Goal: Task Accomplishment & Management: Complete application form

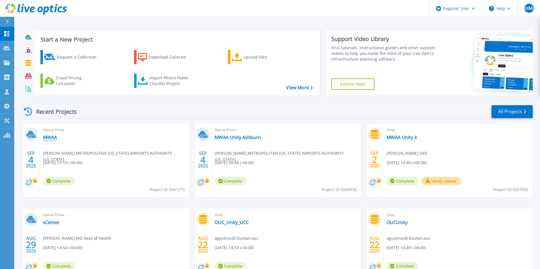
click at [48, 136] on link "MWAA" at bounding box center [50, 138] width 14 height 6
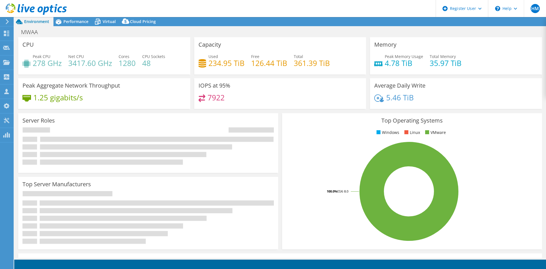
select select "USD"
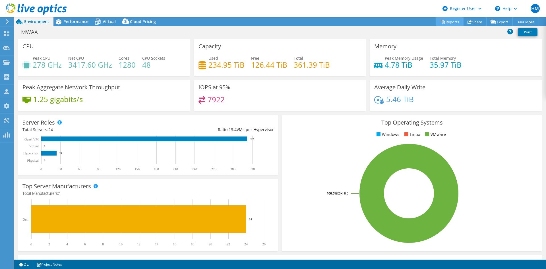
click at [451, 21] on link "Reports" at bounding box center [450, 21] width 27 height 9
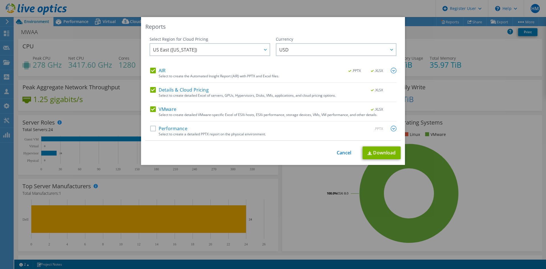
click at [152, 111] on label "VMware" at bounding box center [163, 109] width 26 height 6
click at [0, 0] on input "VMware" at bounding box center [0, 0] width 0 height 0
click at [150, 91] on label "Details & Cloud Pricing" at bounding box center [179, 90] width 59 height 6
click at [0, 0] on input "Details & Cloud Pricing" at bounding box center [0, 0] width 0 height 0
click at [368, 153] on img at bounding box center [370, 153] width 5 height 4
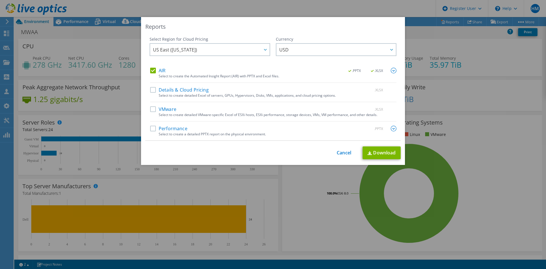
click at [209, 203] on div "Reports Select Region for Cloud Pricing Asia Pacific (Hong Kong) Asia Pacific (…" at bounding box center [273, 134] width 546 height 235
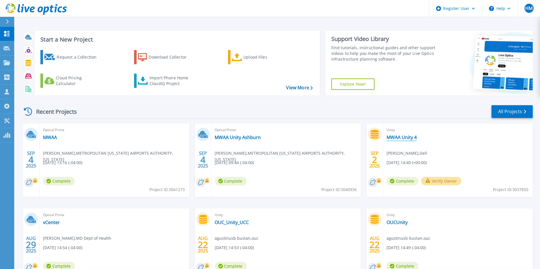
click at [399, 140] on link "MWAA Unity 4" at bounding box center [402, 138] width 30 height 6
click at [173, 83] on div "Import Phone Home CloudIQ Project" at bounding box center [171, 80] width 44 height 11
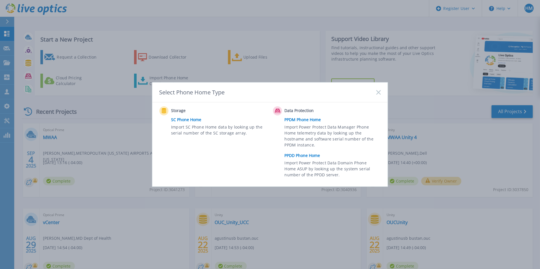
click at [126, 120] on div "Select Phone Home Type Storage SC Phone Home Import SC Phone Home data by looki…" at bounding box center [270, 134] width 540 height 269
click at [379, 91] on icon at bounding box center [378, 92] width 5 height 5
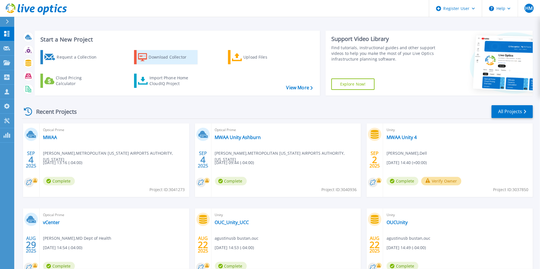
click at [160, 59] on div "Download Collector" at bounding box center [172, 57] width 46 height 11
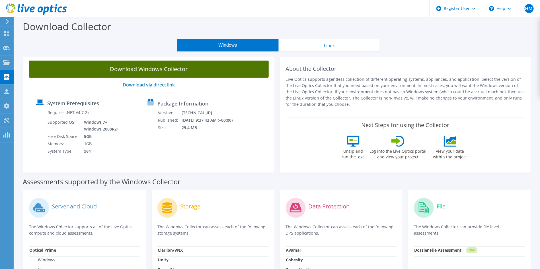
click at [195, 69] on link "Download Windows Collector" at bounding box center [149, 69] width 240 height 17
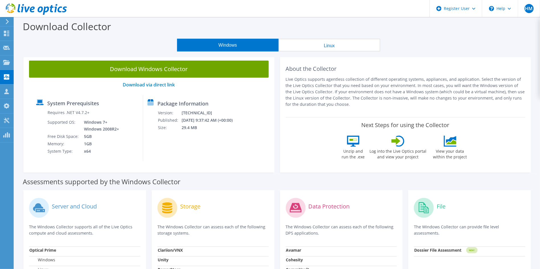
click at [52, 8] on icon at bounding box center [36, 9] width 61 height 12
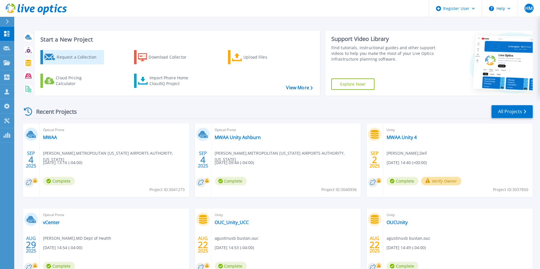
click at [102, 54] on div "Request a Collection" at bounding box center [80, 57] width 46 height 11
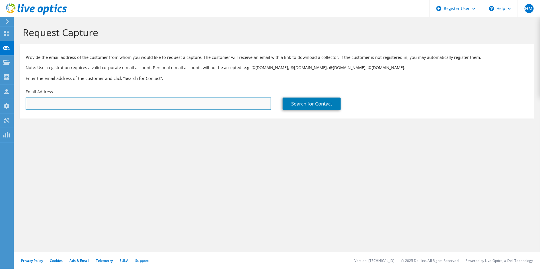
click at [142, 104] on input "text" at bounding box center [149, 104] width 246 height 13
type input "[PERSON_NAME][EMAIL_ADDRESS][DOMAIN_NAME]"
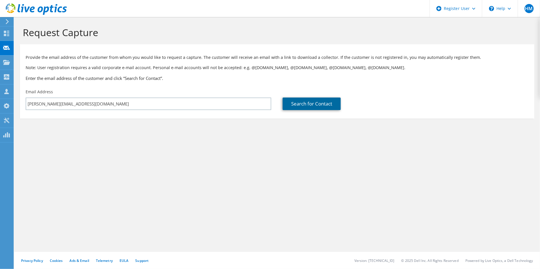
click at [316, 109] on link "Search for Contact" at bounding box center [312, 104] width 58 height 13
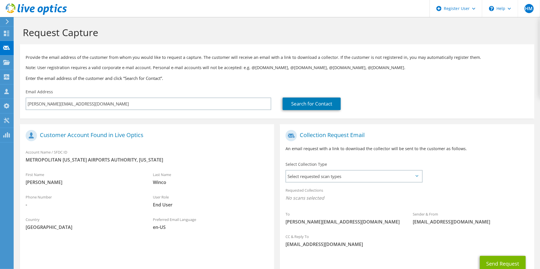
click at [335, 168] on div "Select Collection Type Select requested scan types Server Virtualization Optica…" at bounding box center [353, 172] width 137 height 20
click at [331, 174] on span "Select requested scan types" at bounding box center [353, 176] width 135 height 11
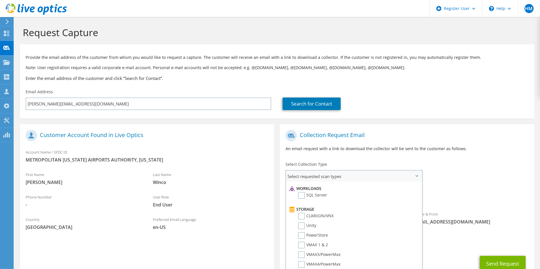
scroll to position [77, 0]
click at [301, 223] on label "Unity" at bounding box center [307, 226] width 18 height 7
click at [0, 0] on input "Unity" at bounding box center [0, 0] width 0 height 0
click at [488, 160] on div "To [PERSON_NAME][EMAIL_ADDRESS][DOMAIN_NAME] Sender & From [EMAIL_ADDRESS][DOMA…" at bounding box center [407, 179] width 254 height 105
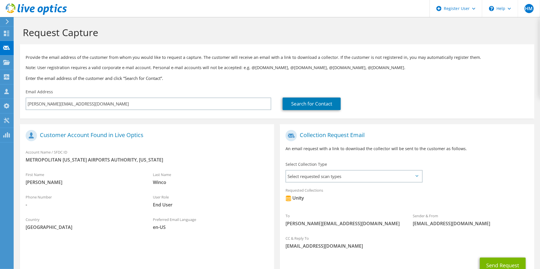
scroll to position [44, 0]
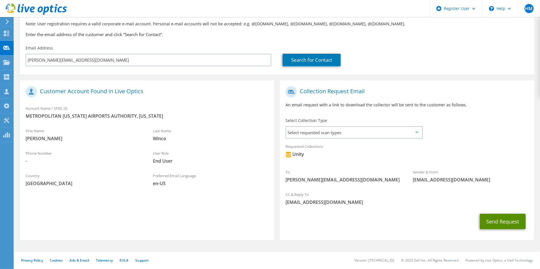
click at [494, 215] on button "Send Request" at bounding box center [503, 221] width 46 height 15
